Goal: Task Accomplishment & Management: Manage account settings

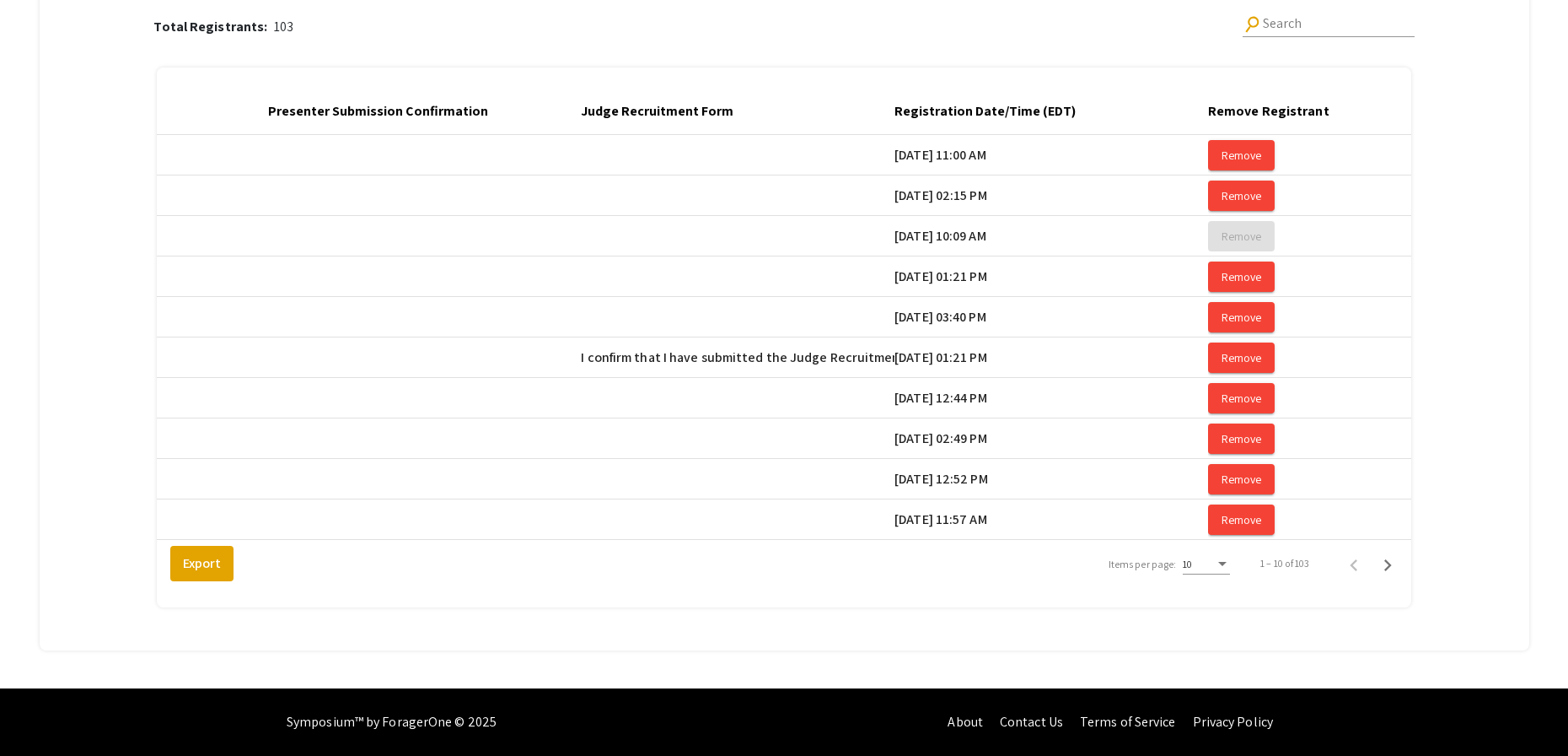
scroll to position [0, 2857]
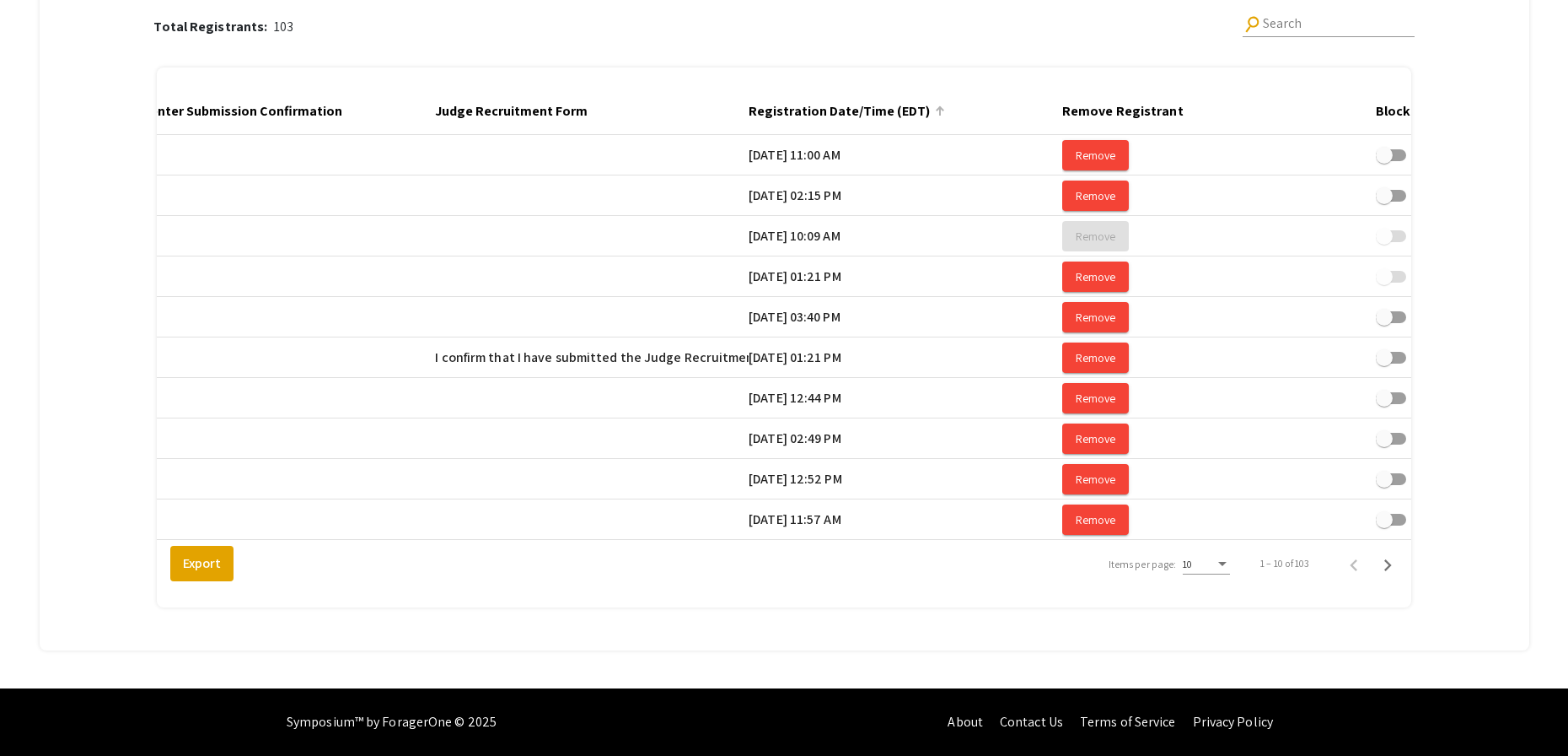
click at [941, 107] on div at bounding box center [940, 111] width 2 height 8
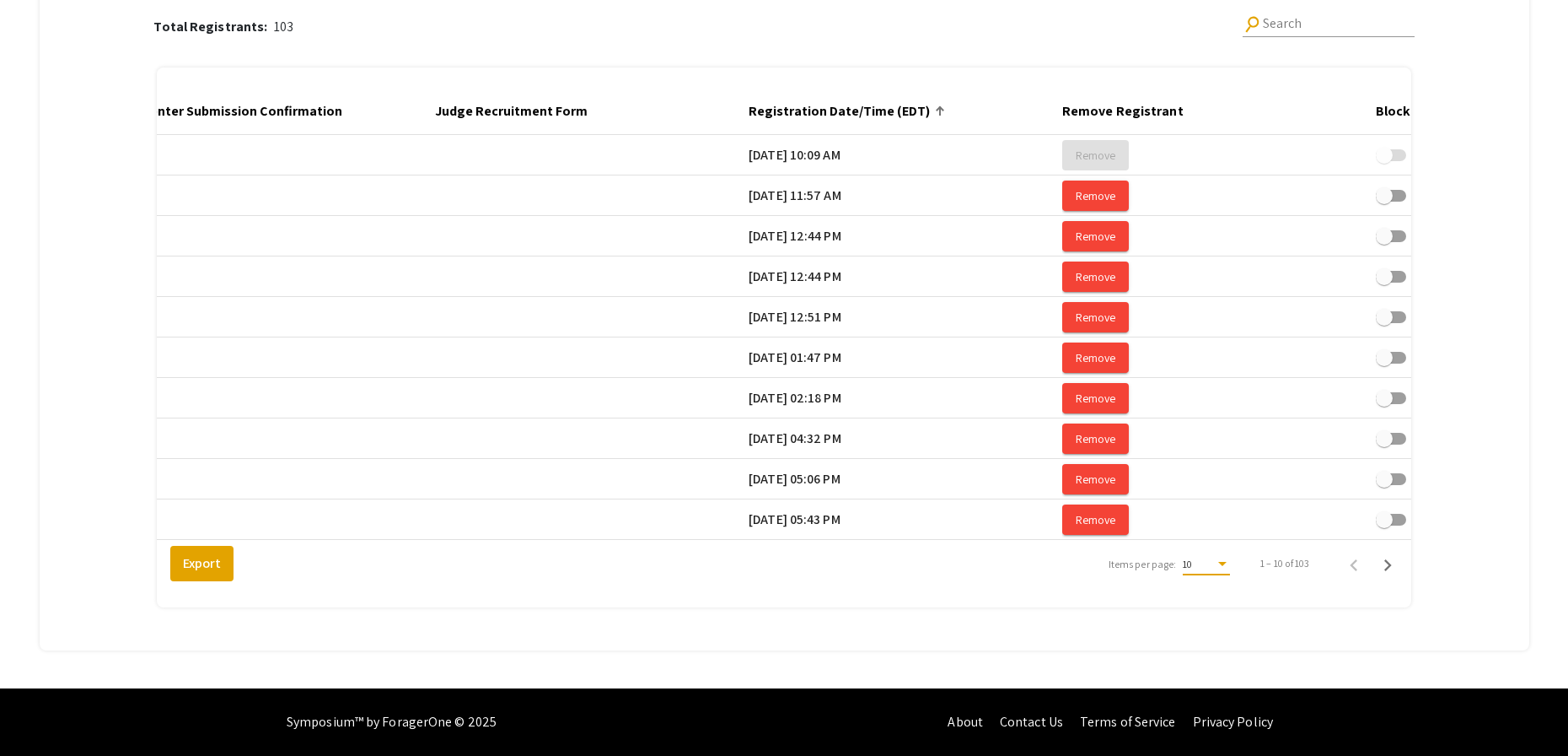
click at [1215, 563] on div "10" at bounding box center [1200, 564] width 32 height 12
click at [1222, 597] on span "25" at bounding box center [1217, 595] width 47 height 31
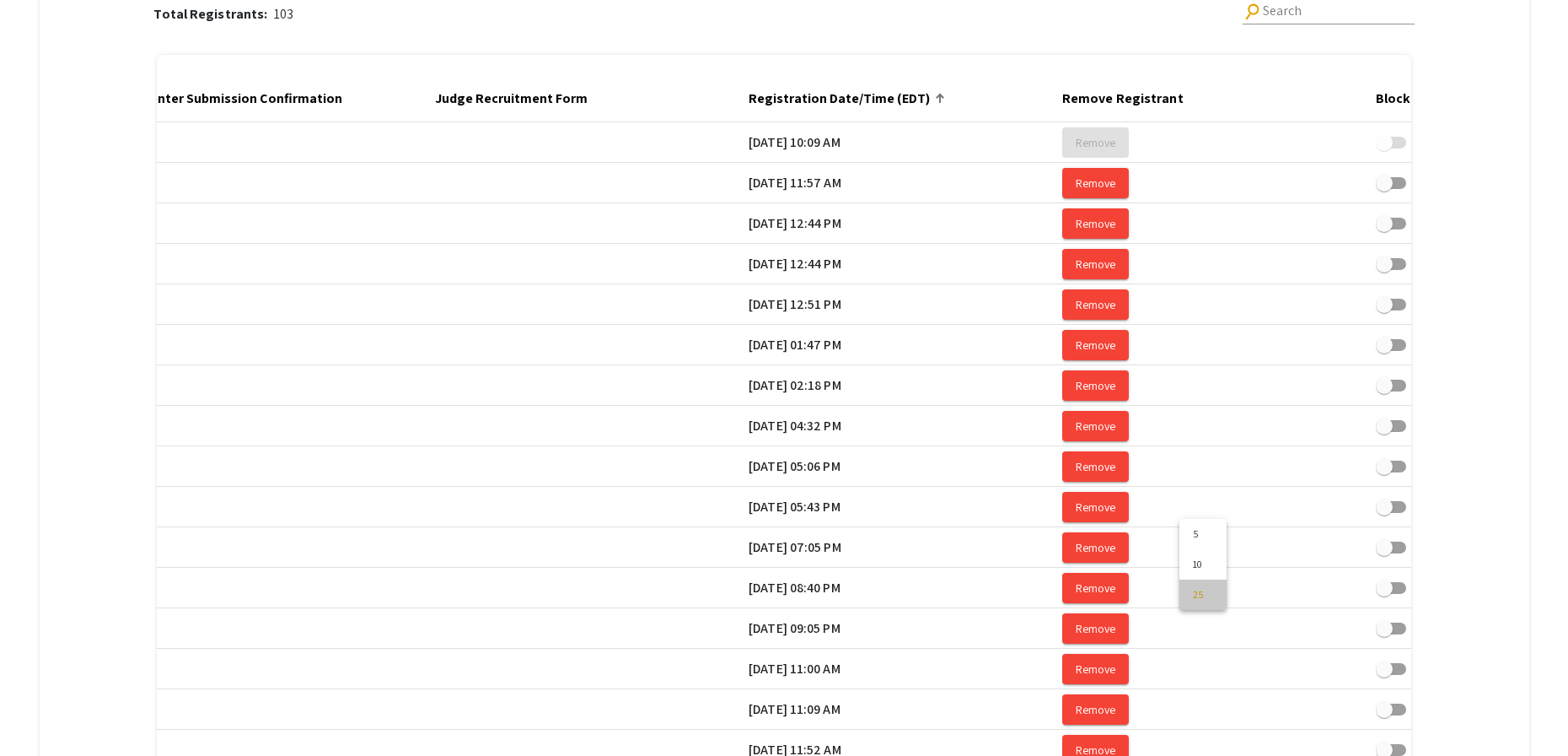
scroll to position [852, 0]
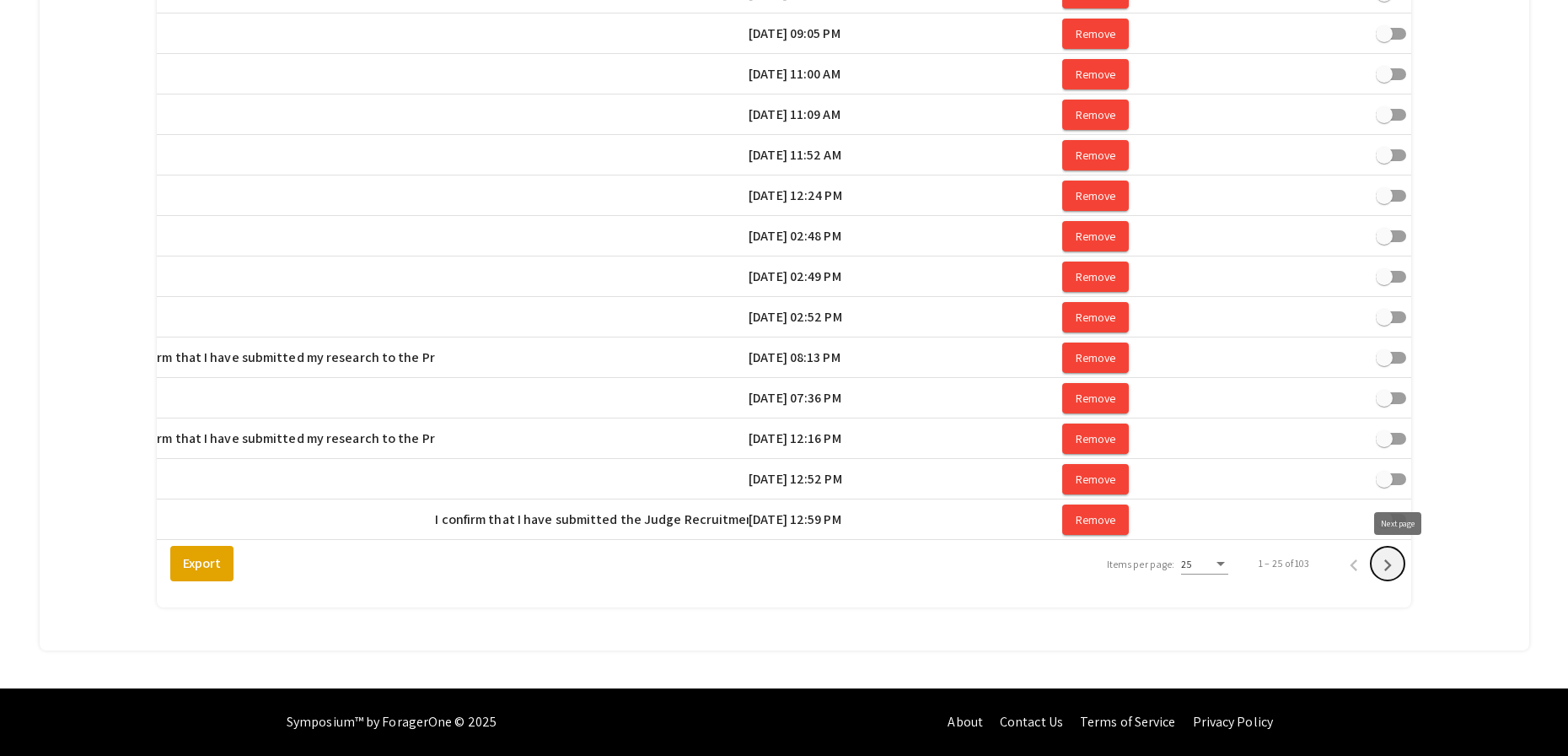
click at [1396, 565] on icon "Next page" at bounding box center [1388, 565] width 23 height 23
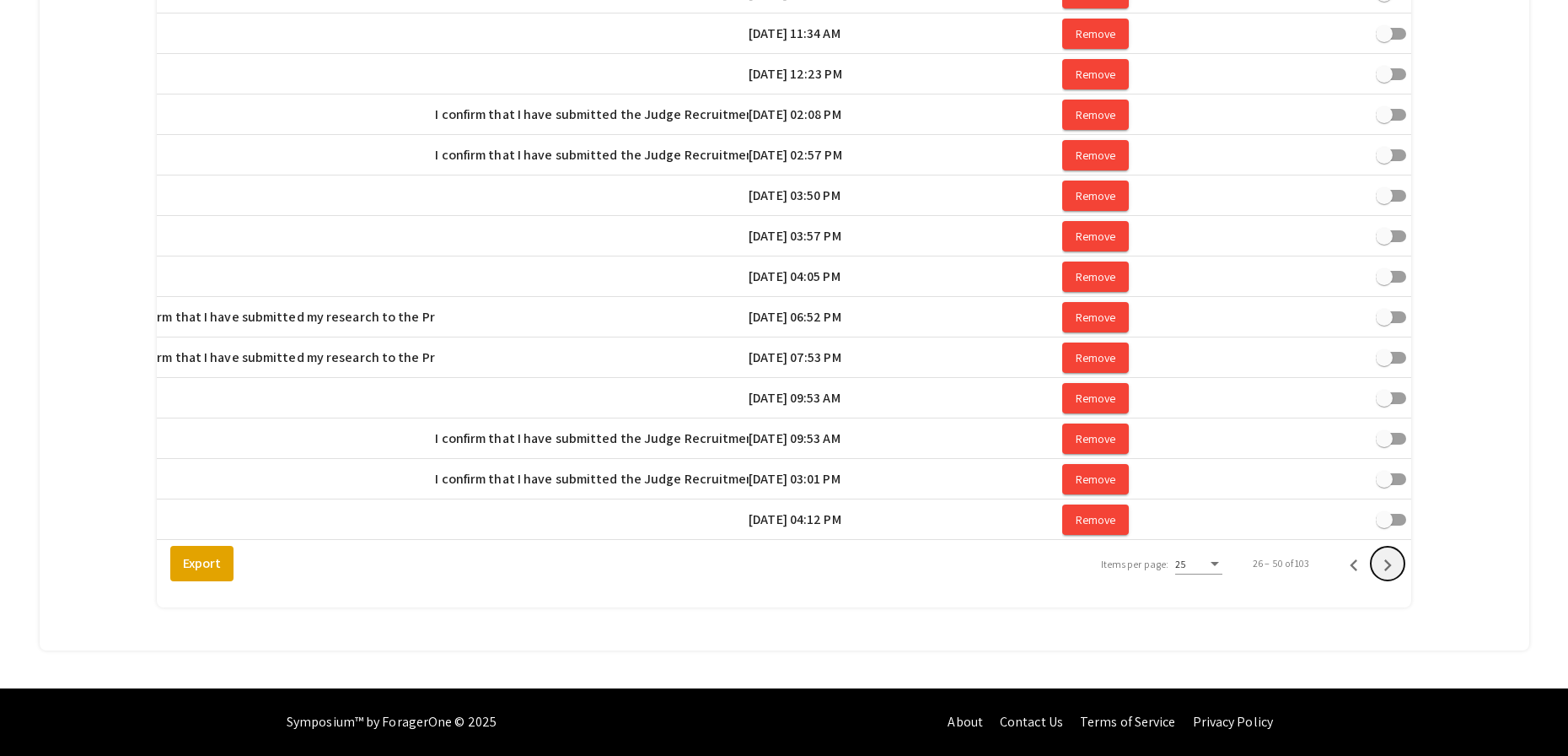
click at [1396, 565] on icon "Next page" at bounding box center [1388, 565] width 23 height 23
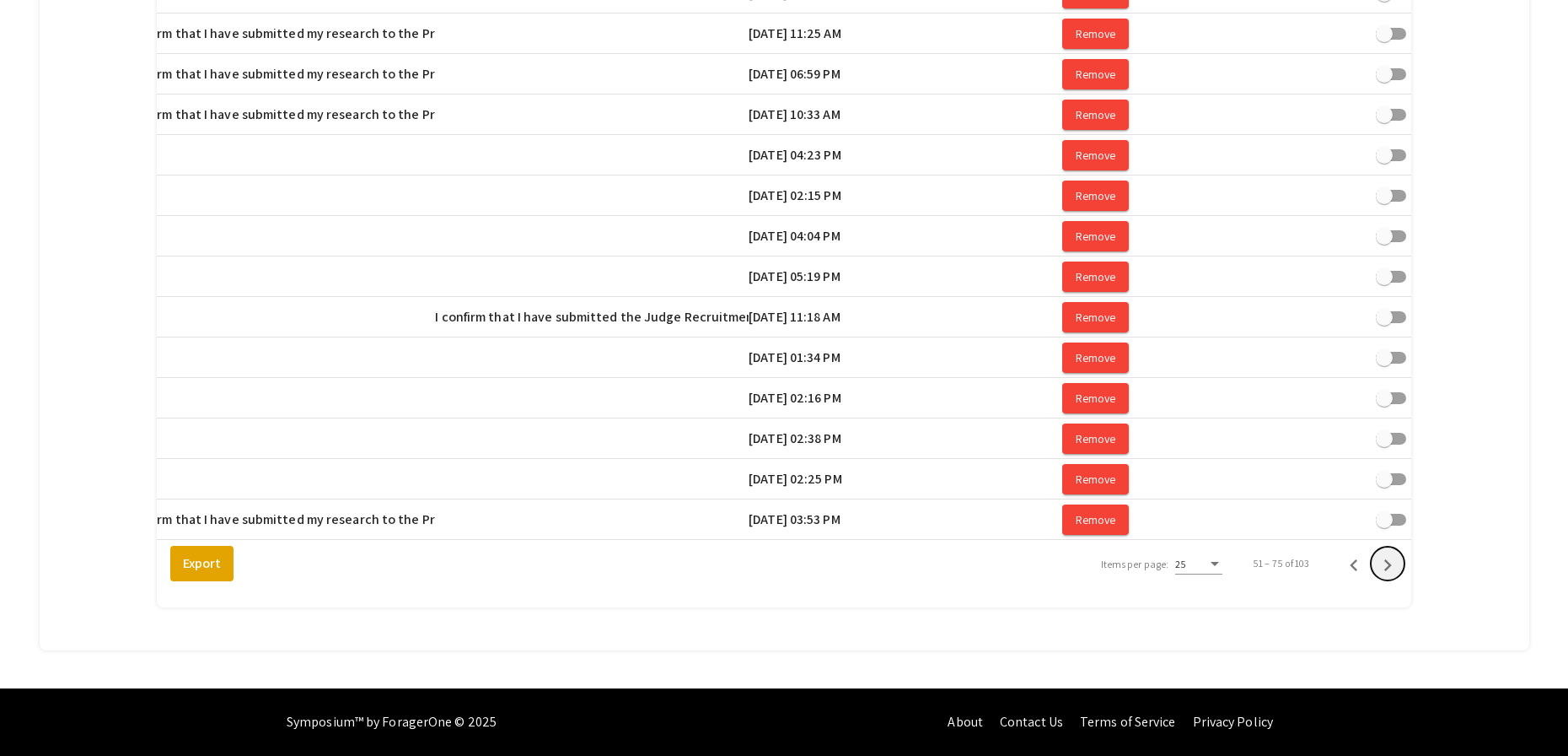
click at [1396, 565] on icon "Next page" at bounding box center [1388, 565] width 23 height 23
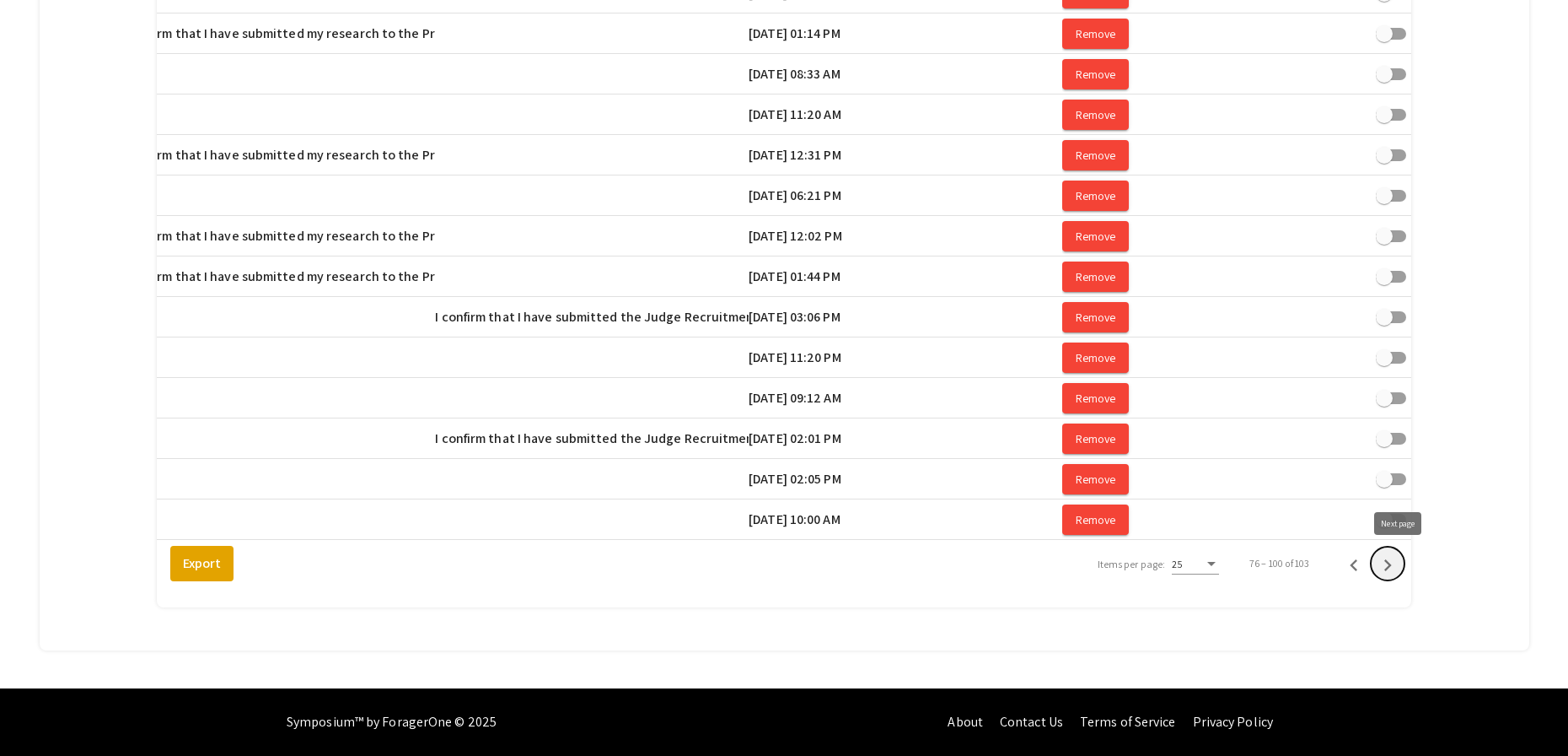
click at [1400, 564] on icon "Next page" at bounding box center [1388, 565] width 23 height 23
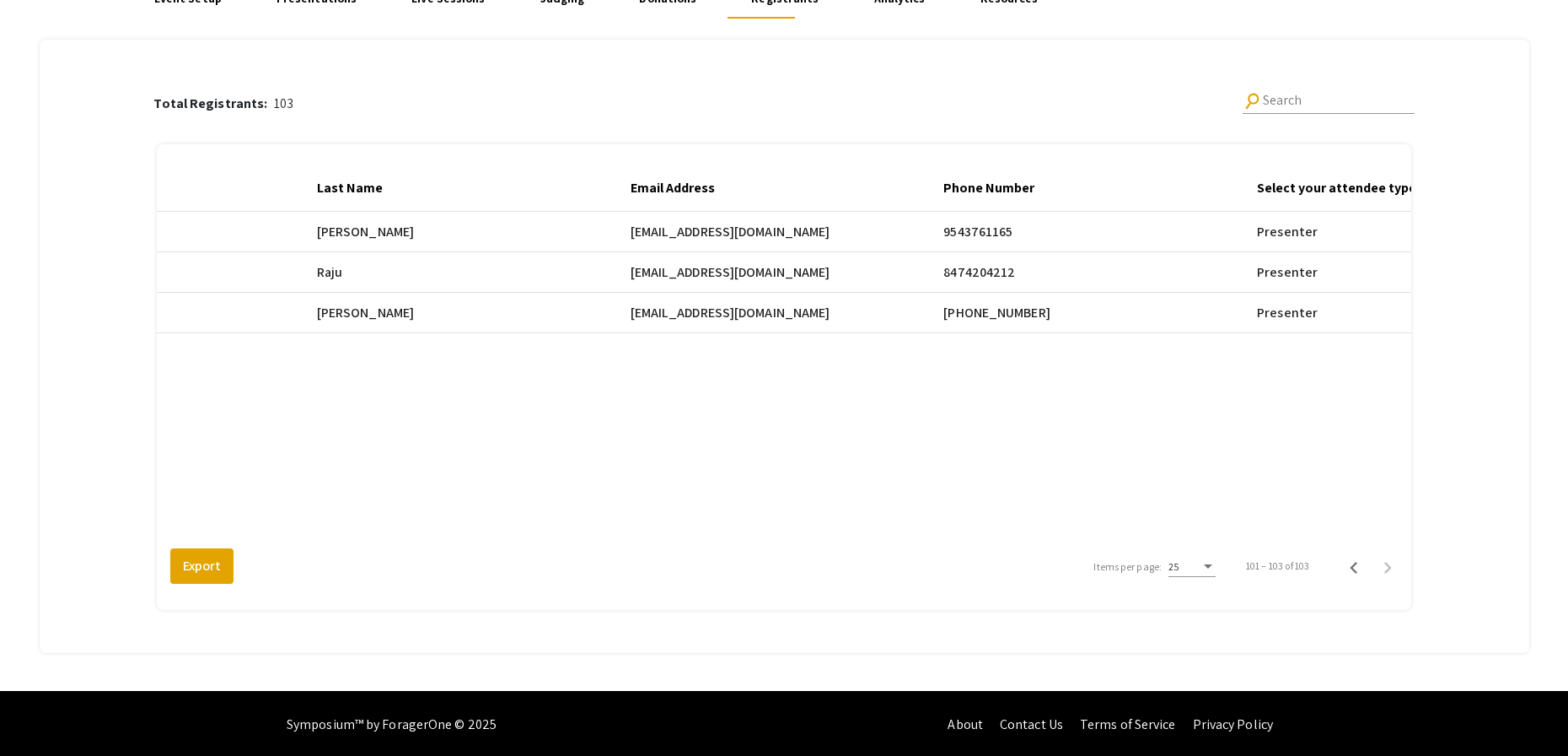
scroll to position [0, 780]
click at [646, 315] on span "sc3690@mynsu.nova.edu" at bounding box center [731, 313] width 200 height 20
drag, startPoint x: 644, startPoint y: 315, endPoint x: 787, endPoint y: 318, distance: 143.0
click at [787, 318] on span "sc3690@mynsu.nova.edu" at bounding box center [731, 313] width 200 height 20
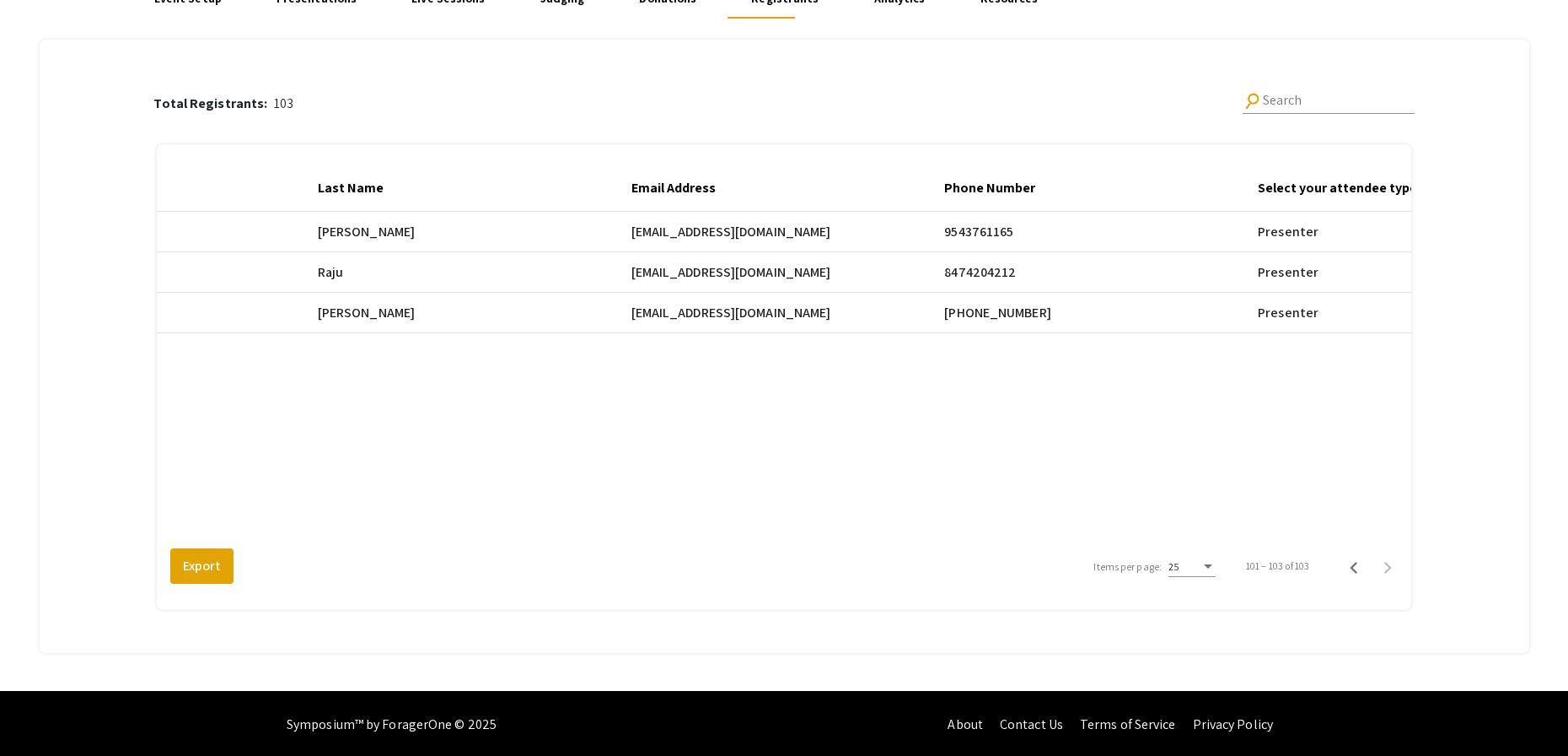
drag, startPoint x: 790, startPoint y: 315, endPoint x: 645, endPoint y: 316, distance: 145.0
click at [645, 316] on span "sc3690@mynsu.nova.edu" at bounding box center [731, 313] width 200 height 20
copy span "sc3690@mynsu.nova.edu"
click at [708, 319] on span "sc3690@mynsu.nova.edu" at bounding box center [731, 313] width 200 height 20
drag, startPoint x: 790, startPoint y: 314, endPoint x: 643, endPoint y: 318, distance: 147.1
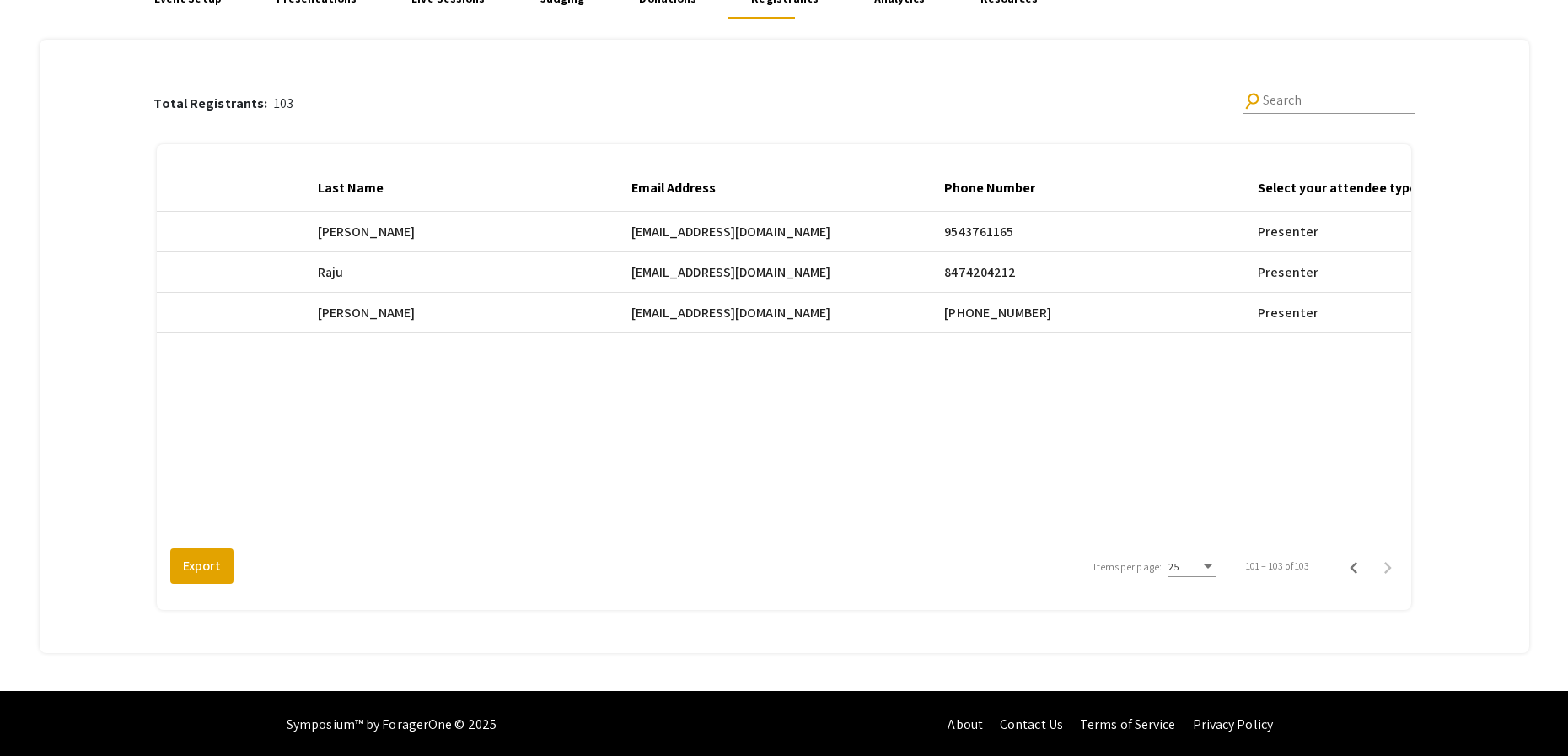
click at [643, 318] on mat-cell "sc3690@mynsu.nova.edu" at bounding box center [788, 313] width 313 height 41
copy span "sc3690@mynsu.nova.edu"
click at [122, 346] on div "Total Registrants: 103 search Search Registrant Full Name Email First Name Last…" at bounding box center [784, 336] width 1443 height 593
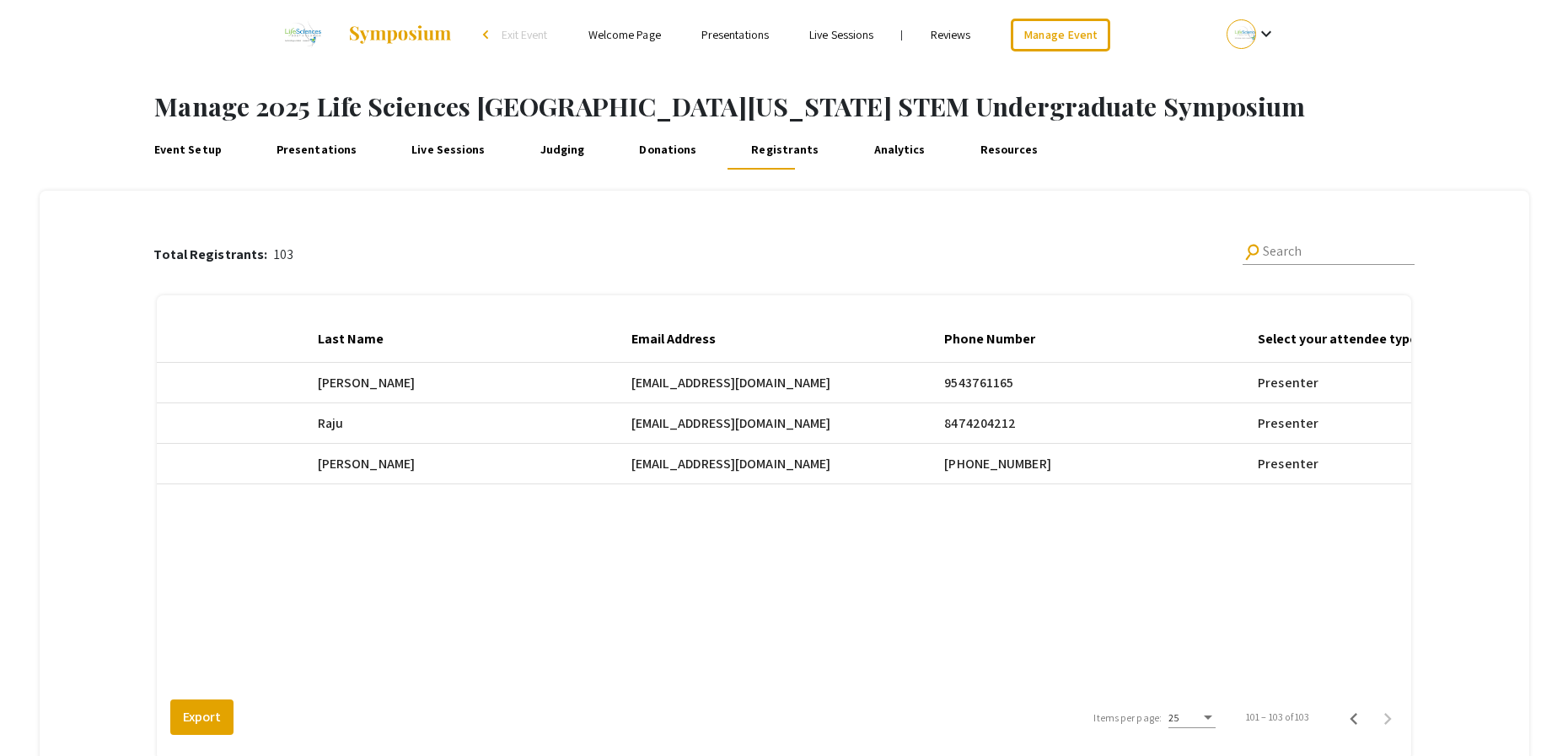
scroll to position [0, 0]
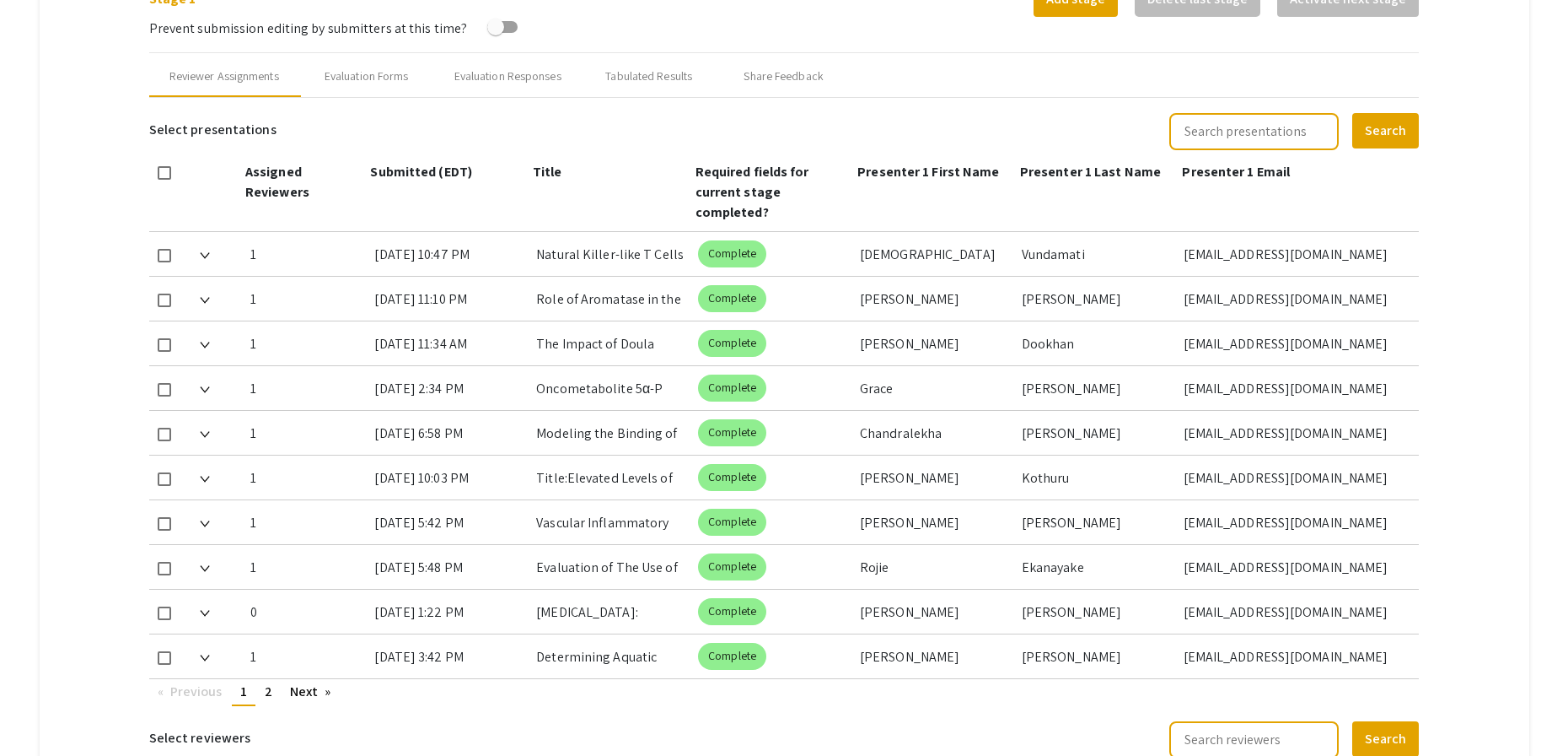
scroll to position [657, 0]
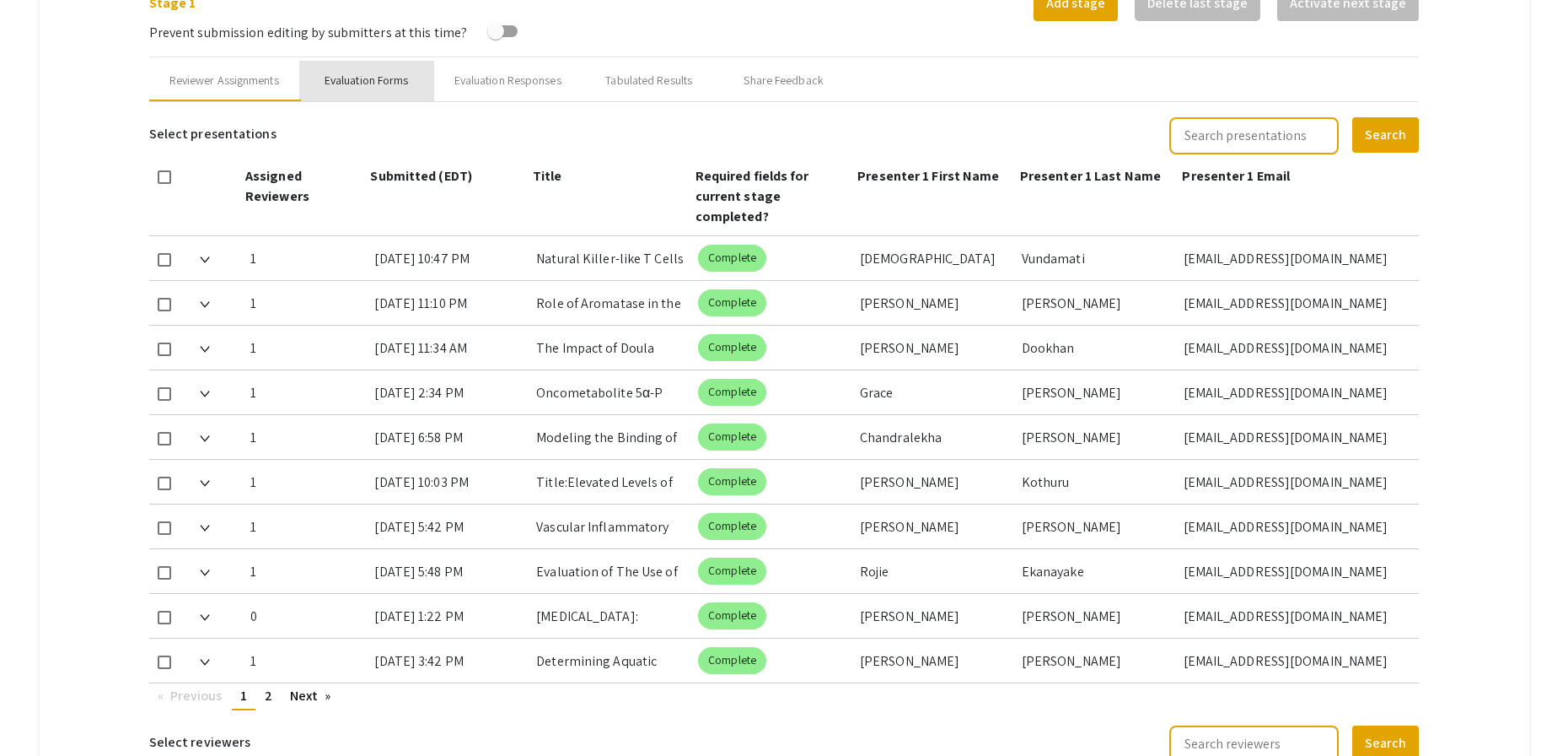
click at [364, 76] on div "Evaluation Forms" at bounding box center [367, 81] width 85 height 18
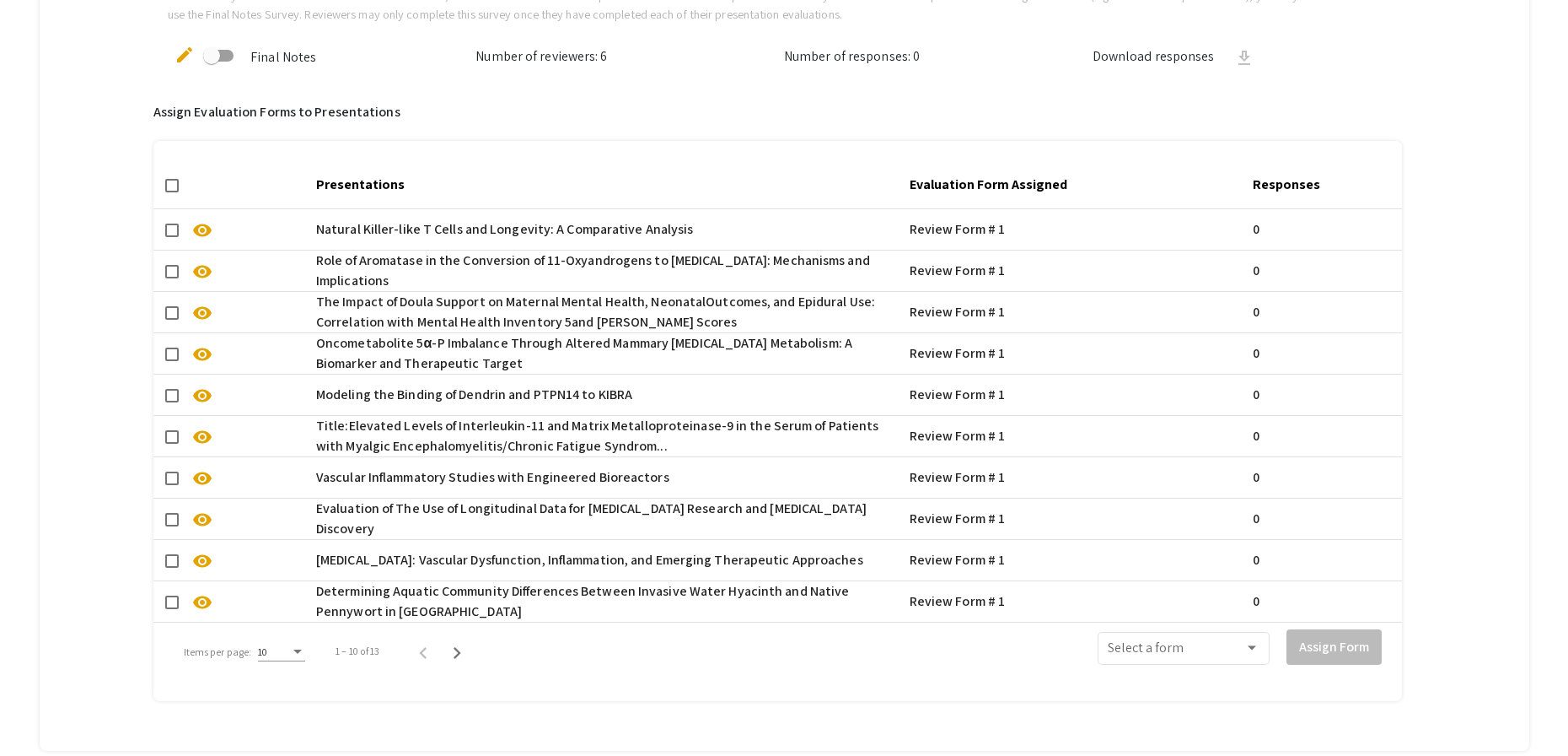
scroll to position [1157, 0]
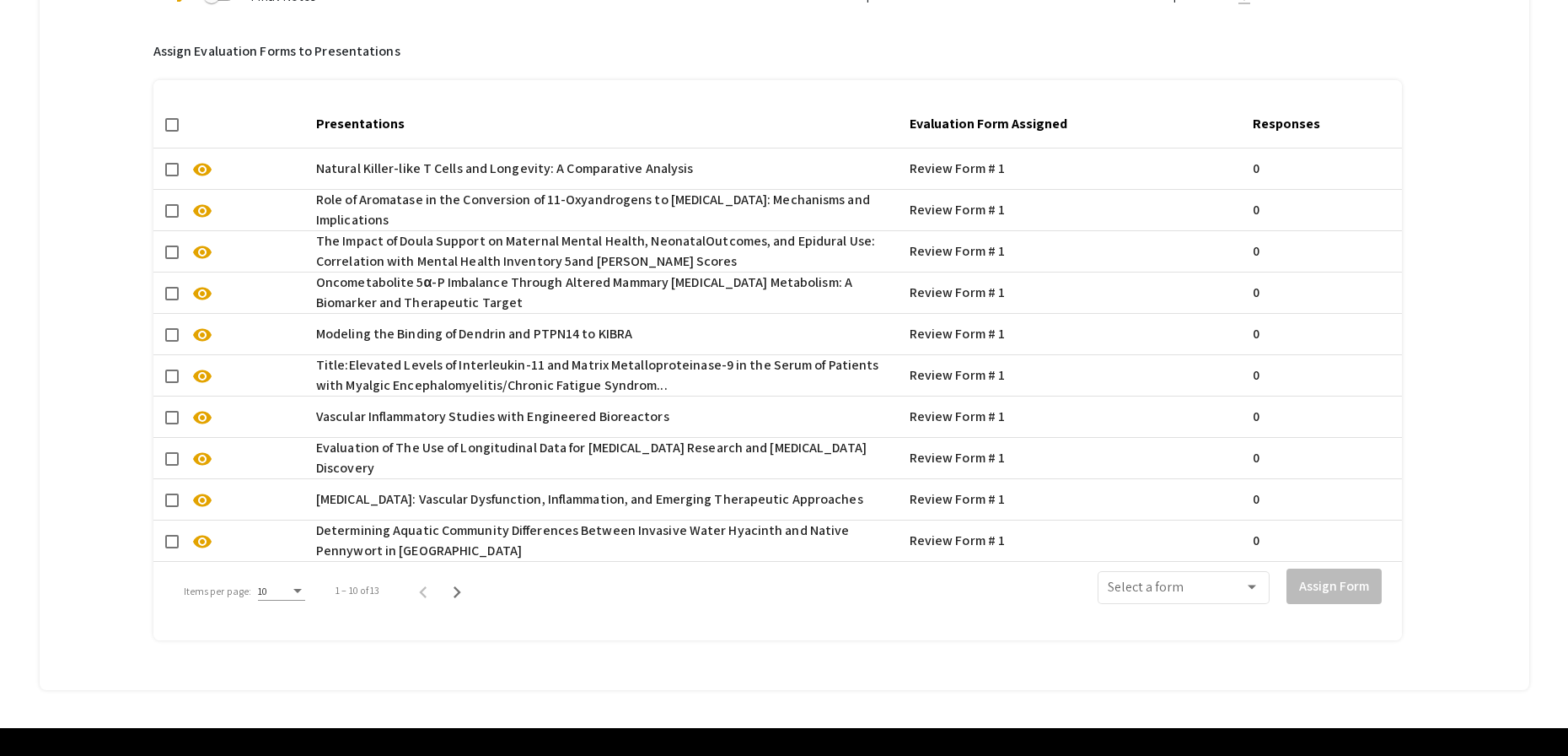
click at [294, 584] on div "10" at bounding box center [281, 587] width 47 height 28
click at [276, 680] on span "50" at bounding box center [281, 683] width 47 height 31
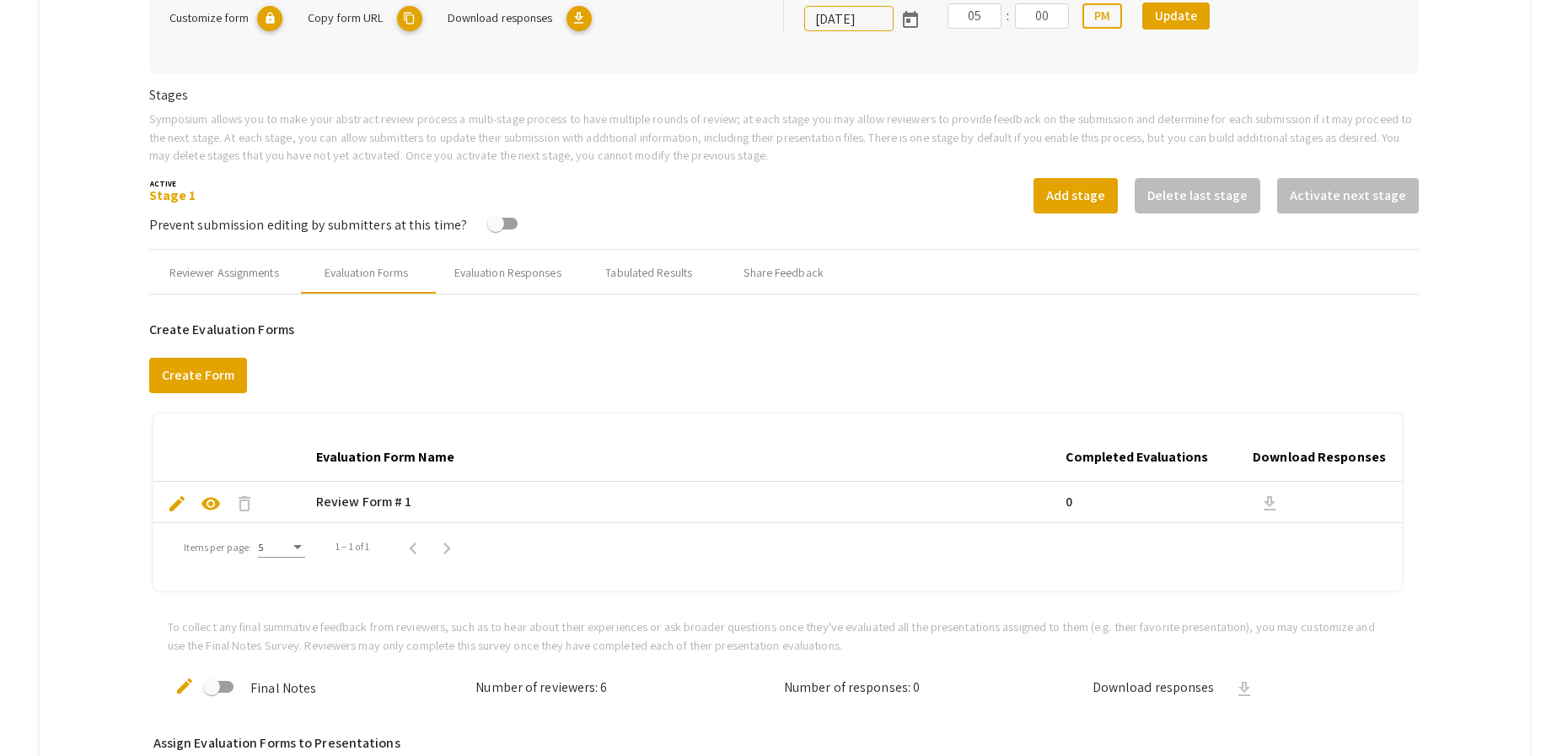
scroll to position [459, 0]
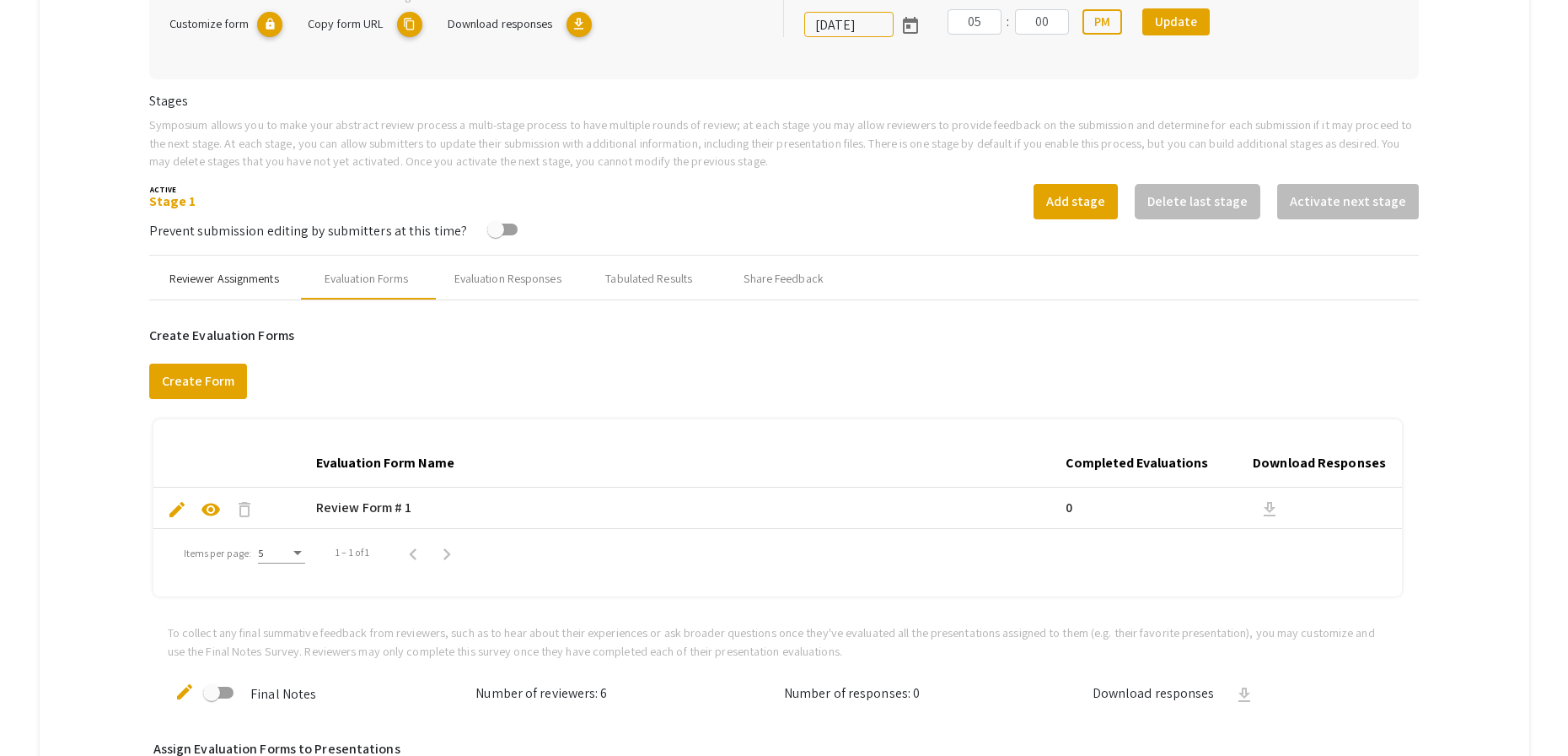
click at [220, 278] on div "Reviewer Assignments" at bounding box center [224, 279] width 110 height 18
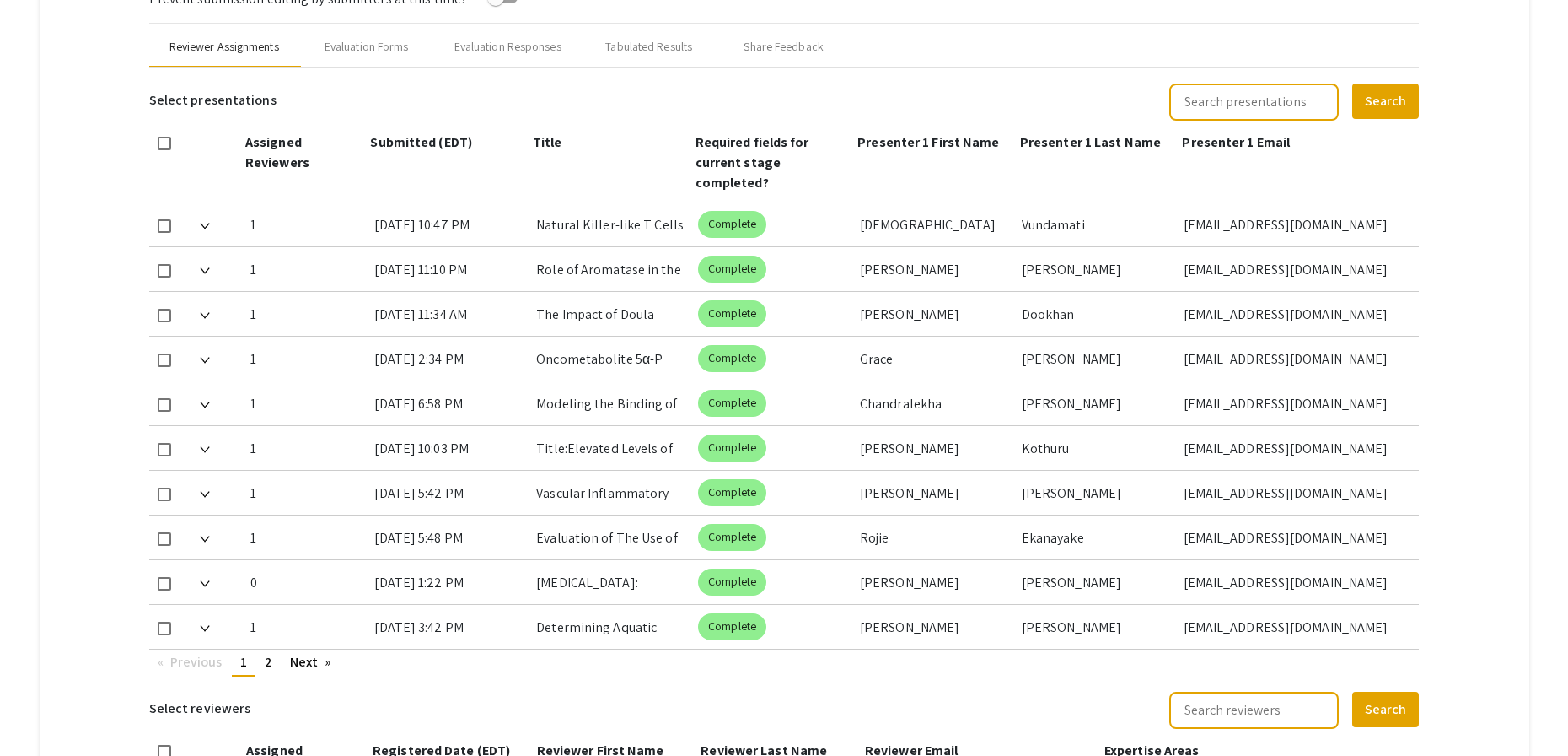
scroll to position [769, 0]
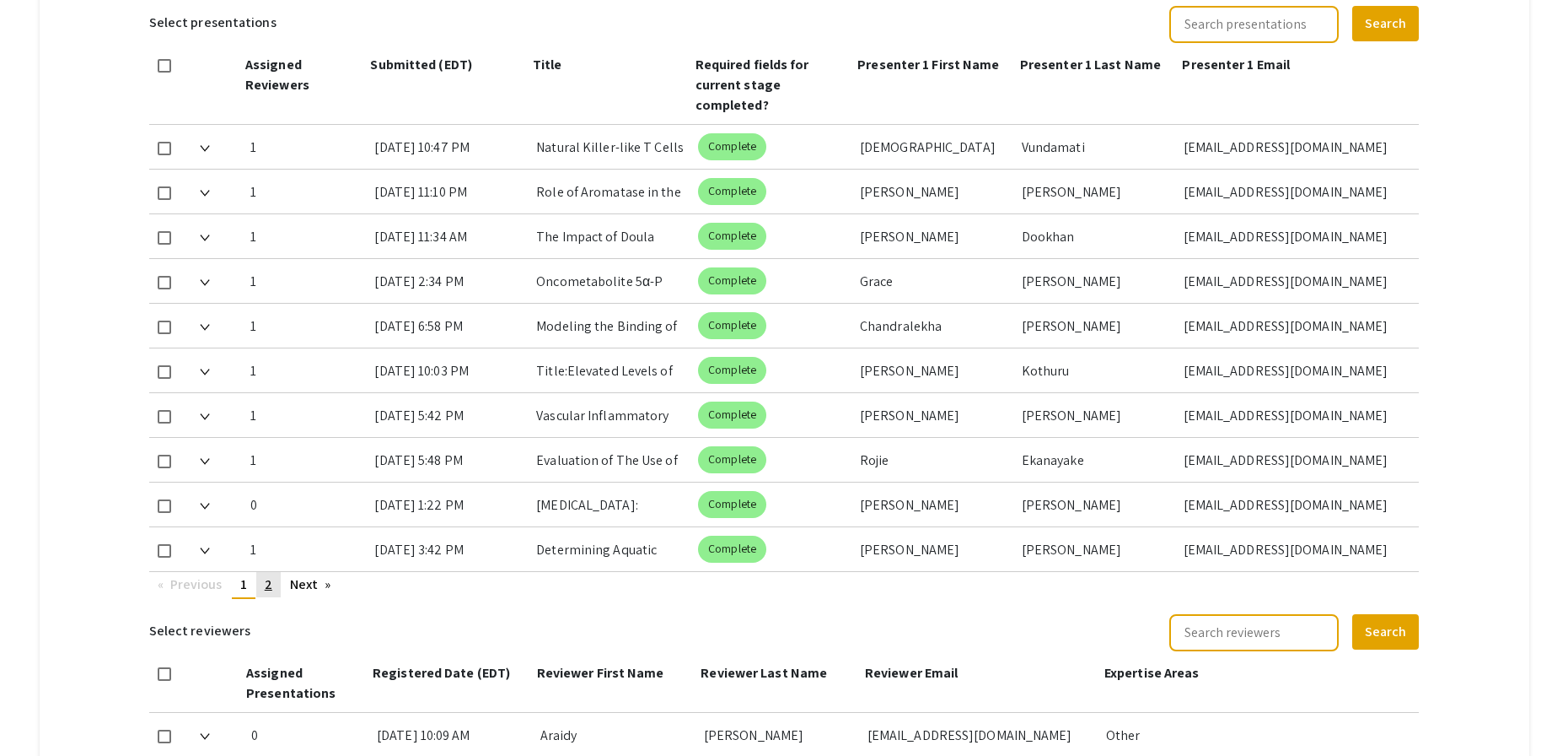
click at [275, 587] on link "page 2" at bounding box center [268, 585] width 24 height 25
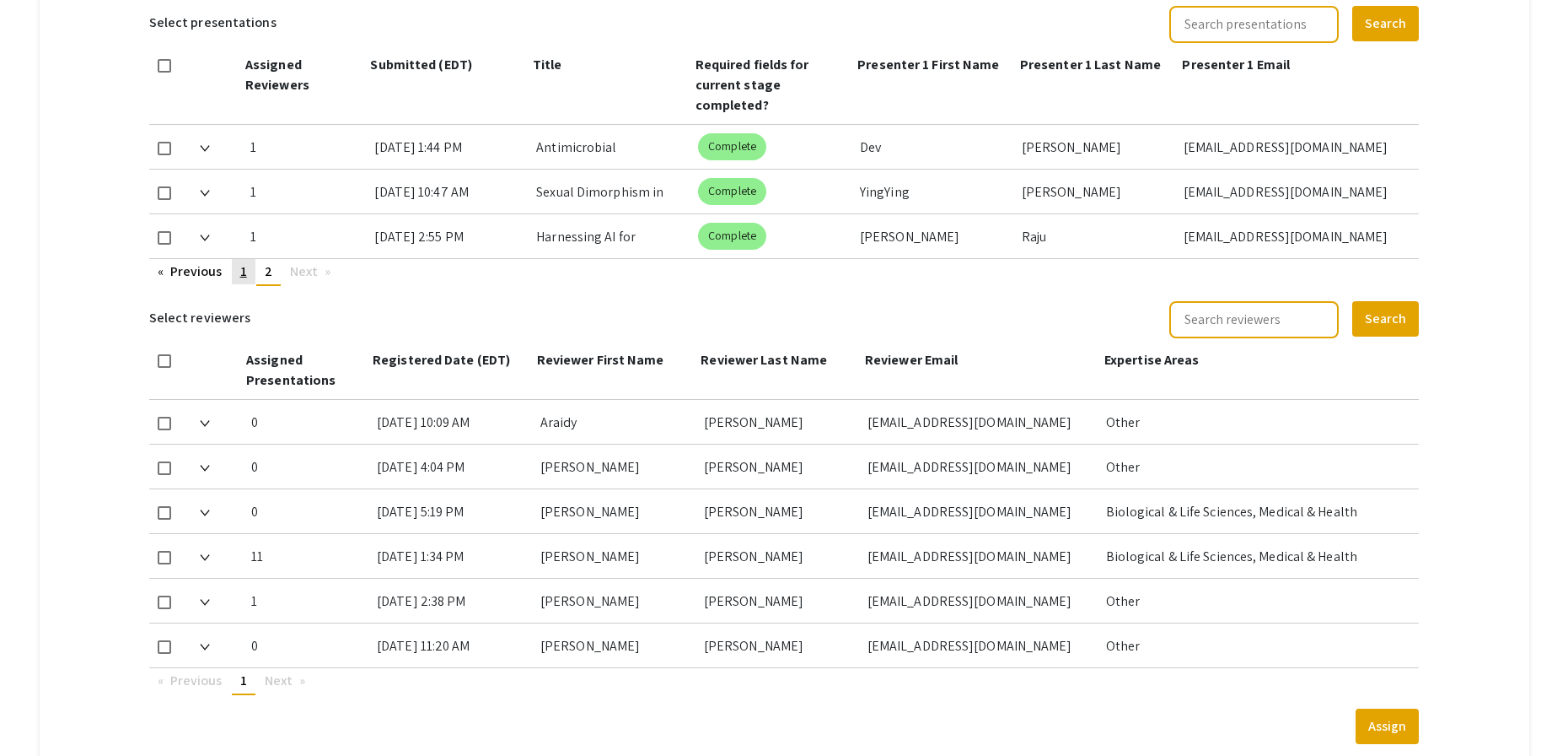
click at [244, 278] on span "1" at bounding box center [243, 271] width 6 height 18
